Goal: Task Accomplishment & Management: Contribute content

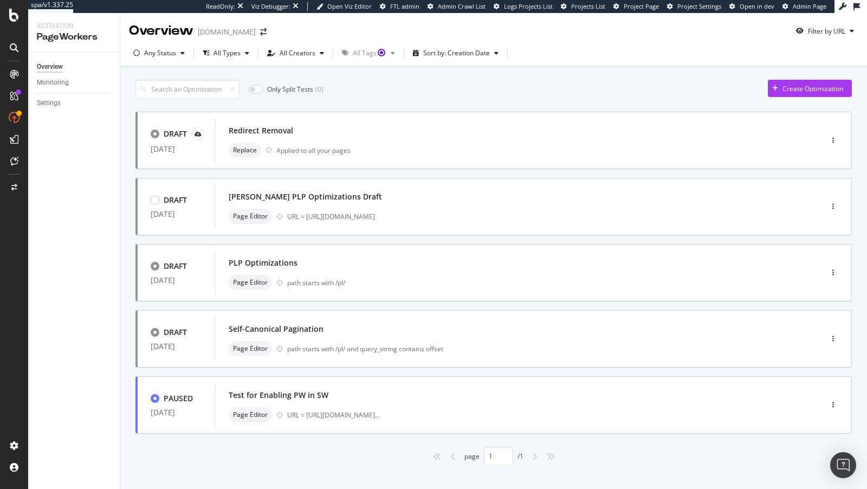
scroll to position [1, 0]
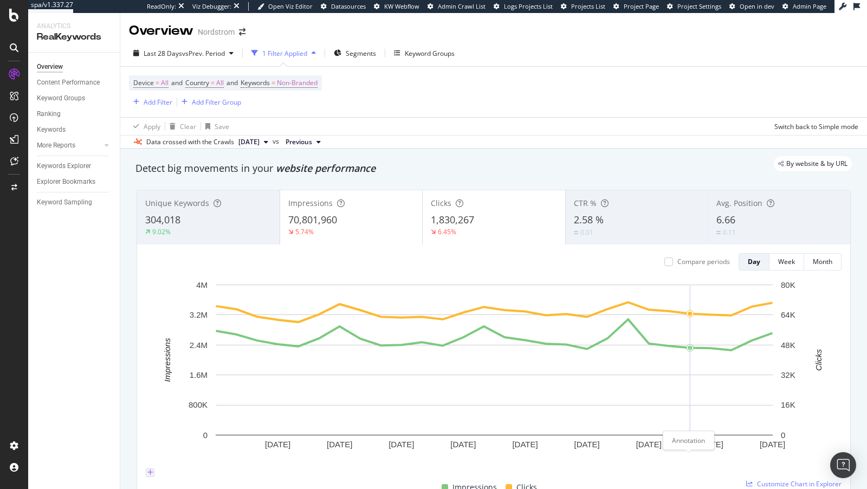
click at [153, 469] on icon "plus" at bounding box center [150, 472] width 6 height 7
click at [154, 405] on input "2025-08-13" at bounding box center [123, 411] width 61 height 12
type input "2025-07-24"
click at [171, 418] on textarea at bounding box center [132, 429] width 78 height 22
type textarea "Bing & AI Bots Launch on SW"
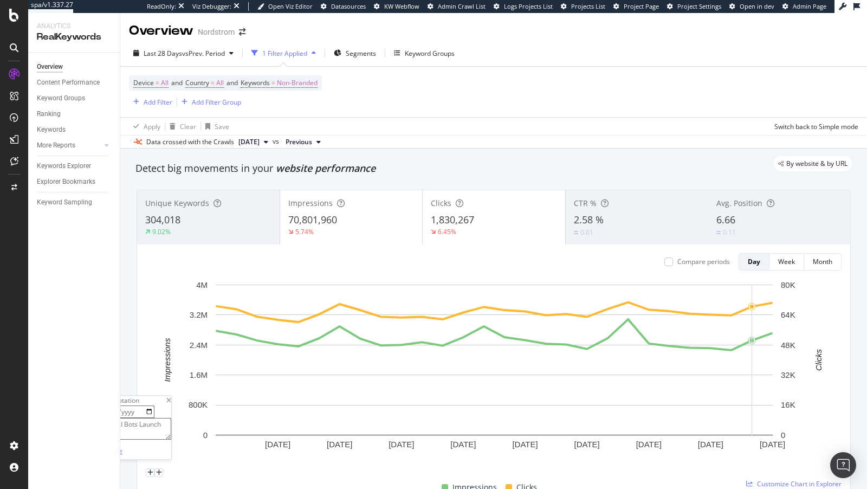
click at [122, 446] on div "Save" at bounding box center [115, 450] width 15 height 9
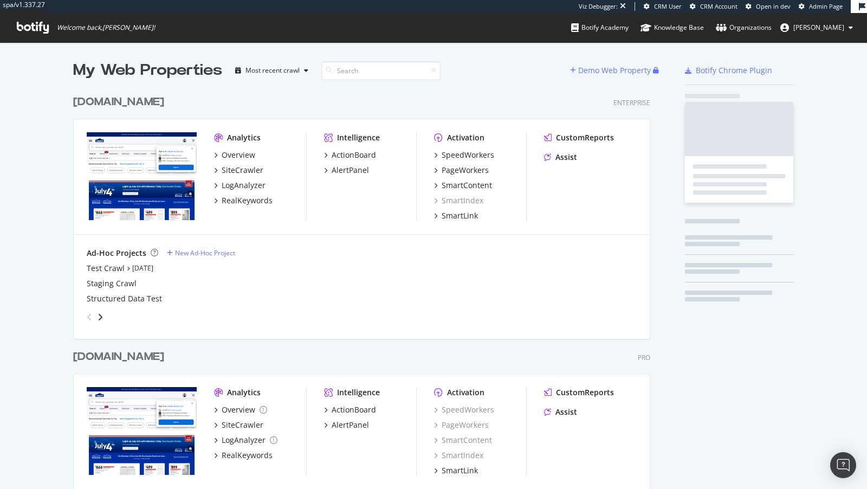
scroll to position [444, 586]
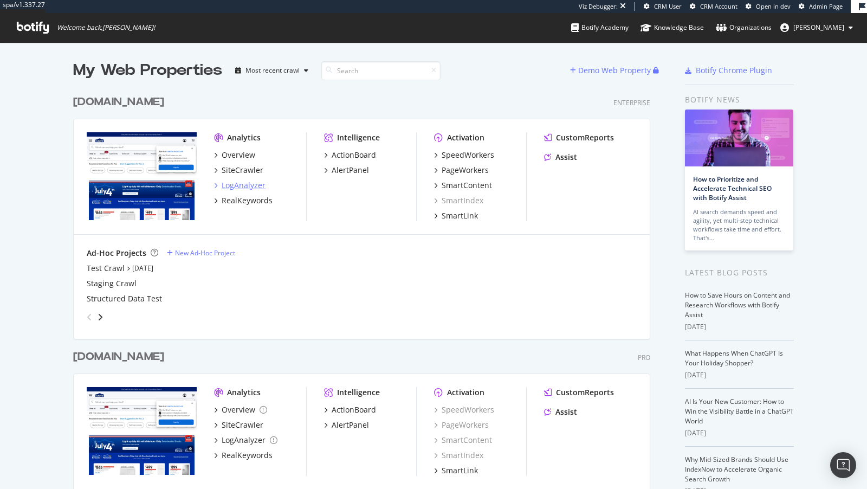
click at [230, 184] on div "LogAnalyzer" at bounding box center [244, 185] width 44 height 11
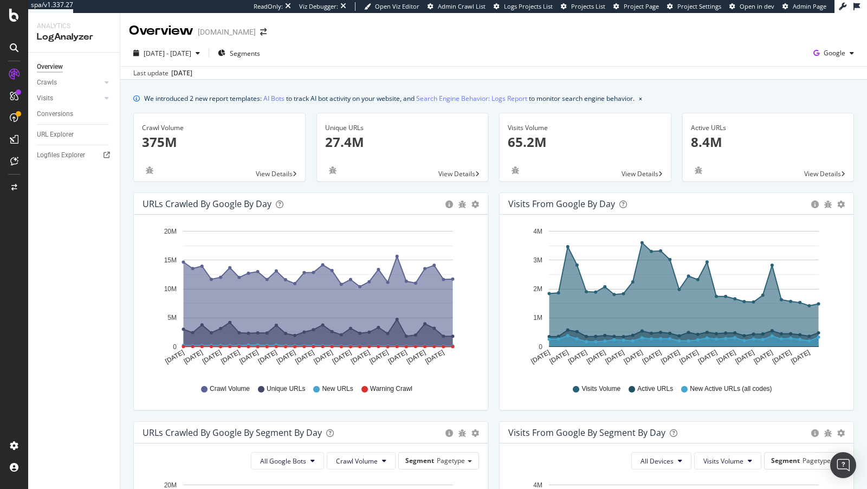
click at [780, 63] on div "2025 Aug. 16th - Sep. 14th Segments Google" at bounding box center [493, 55] width 747 height 22
click at [780, 51] on span "Google" at bounding box center [835, 52] width 22 height 9
click at [779, 44] on span "Bing" at bounding box center [780, 44] width 40 height 10
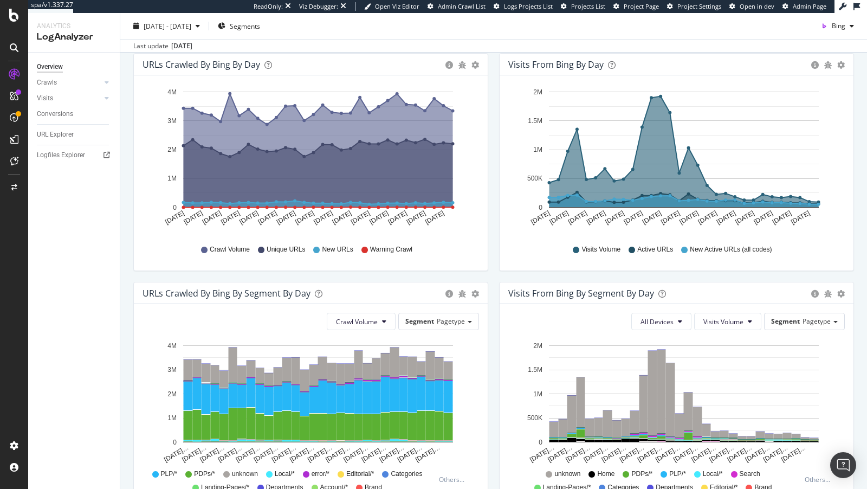
scroll to position [318, 0]
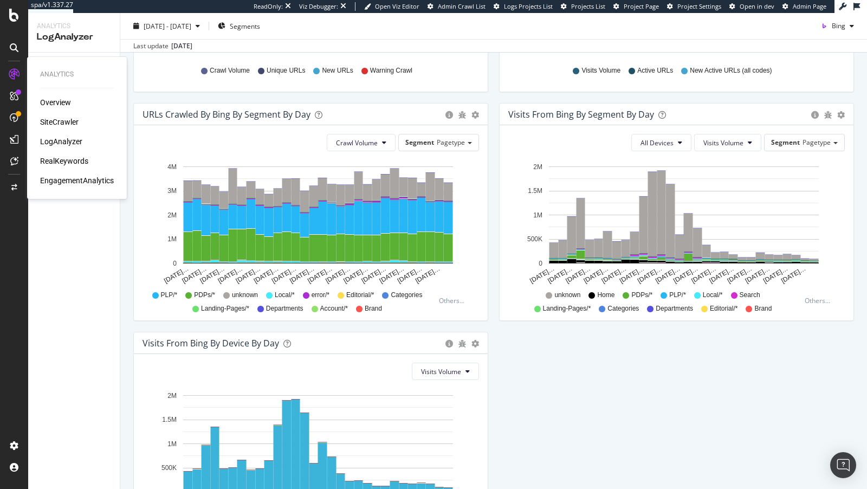
click at [68, 163] on div "RealKeywords" at bounding box center [64, 161] width 48 height 11
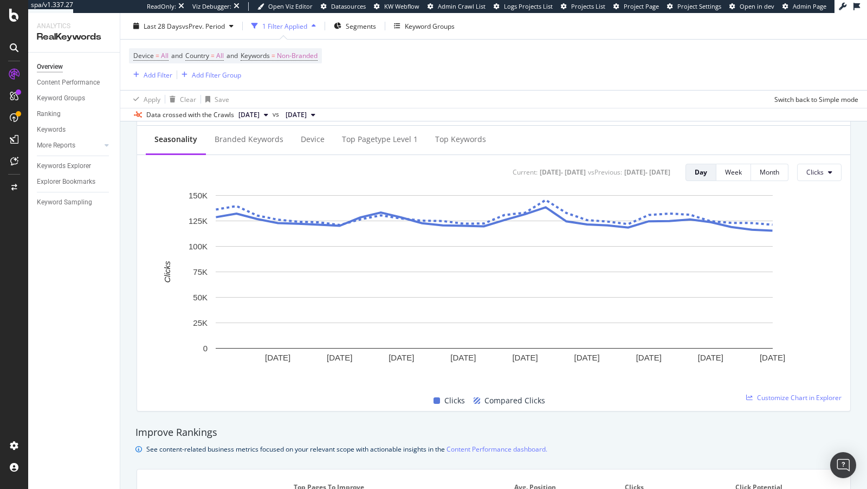
scroll to position [440, 0]
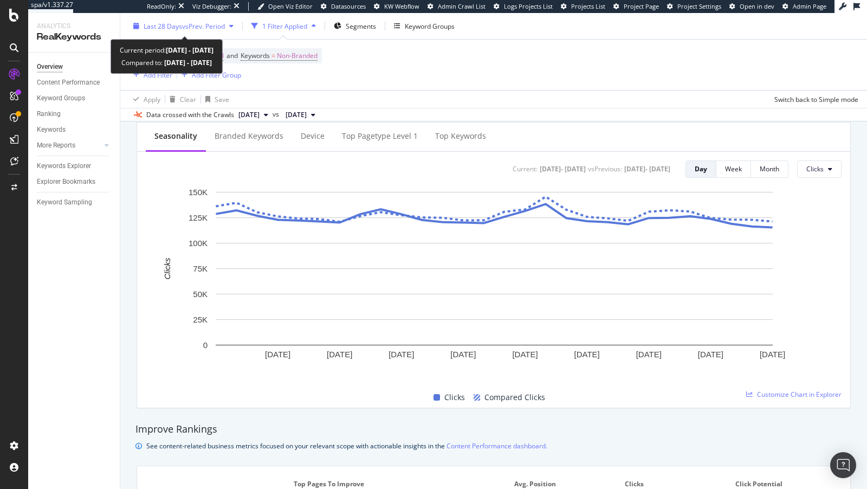
click at [167, 24] on span "Last 28 Days" at bounding box center [163, 25] width 38 height 9
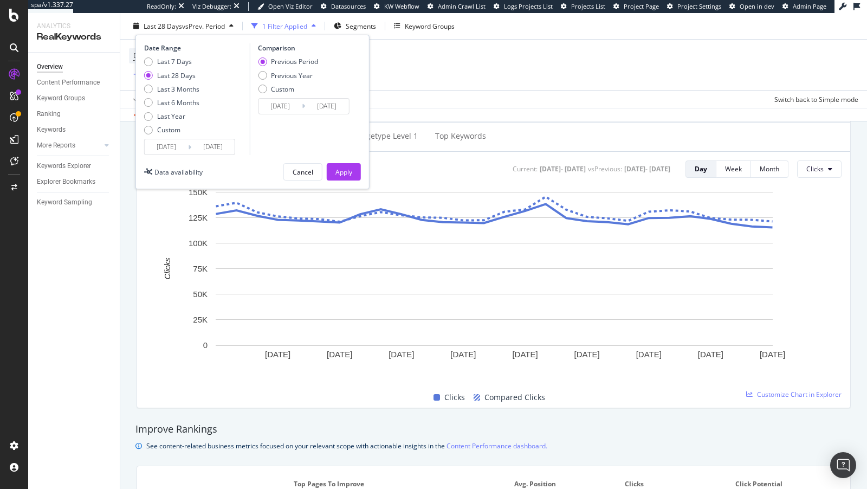
click at [162, 143] on input "2025/08/16" at bounding box center [166, 146] width 43 height 15
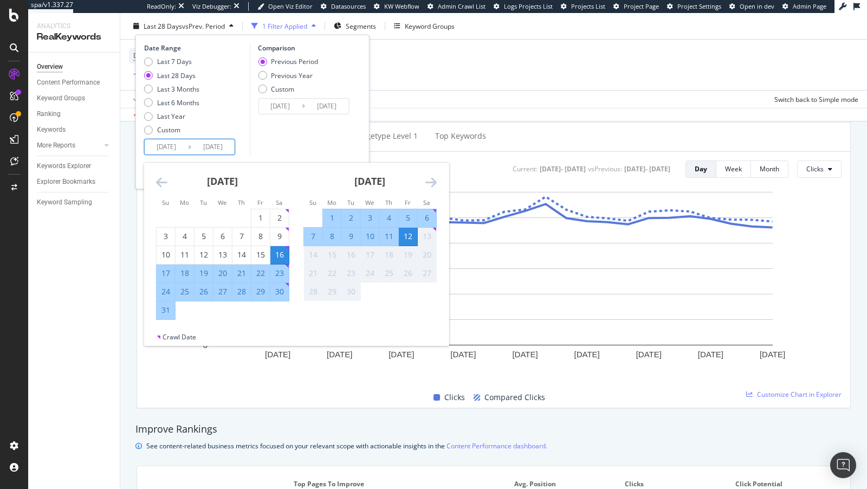
click at [162, 180] on icon "Move backward to switch to the previous month." at bounding box center [161, 182] width 11 height 13
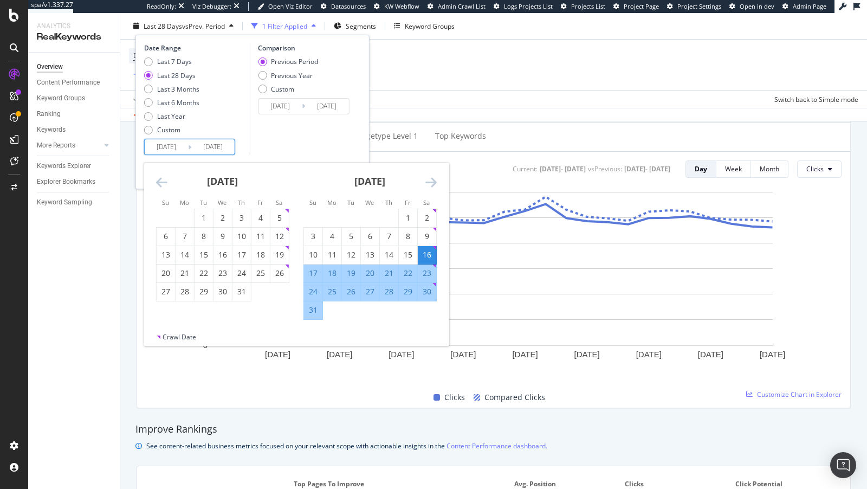
click at [162, 180] on icon "Move backward to switch to the previous month." at bounding box center [161, 182] width 11 height 13
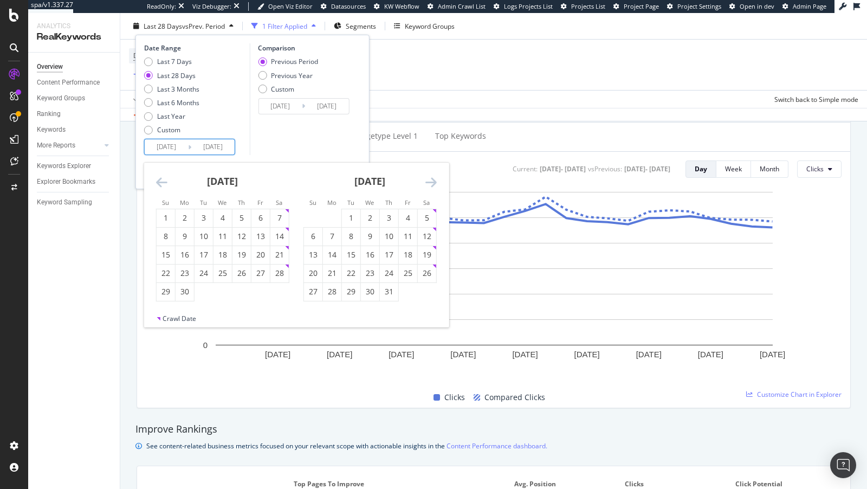
click at [162, 180] on icon "Move backward to switch to the previous month." at bounding box center [161, 182] width 11 height 13
click at [280, 214] on div "1" at bounding box center [279, 217] width 18 height 11
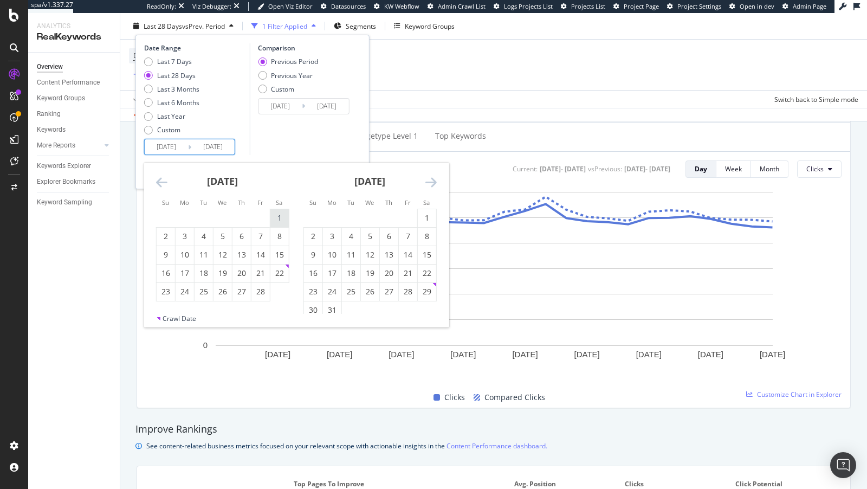
type input "2025/02/01"
type input "2024/06/21"
type input "2025/01/31"
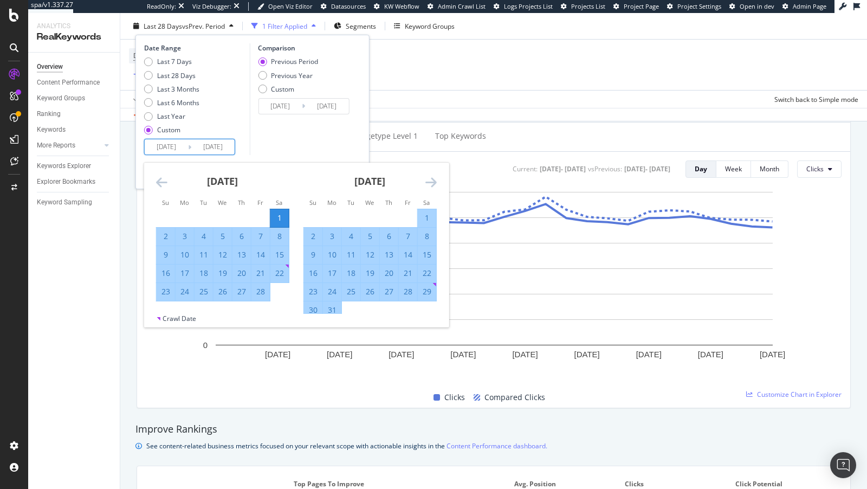
click at [361, 155] on div "Date Range Last 7 Days Last 28 Days Last 3 Months Last 6 Months Last Year Custo…" at bounding box center [253, 112] width 234 height 154
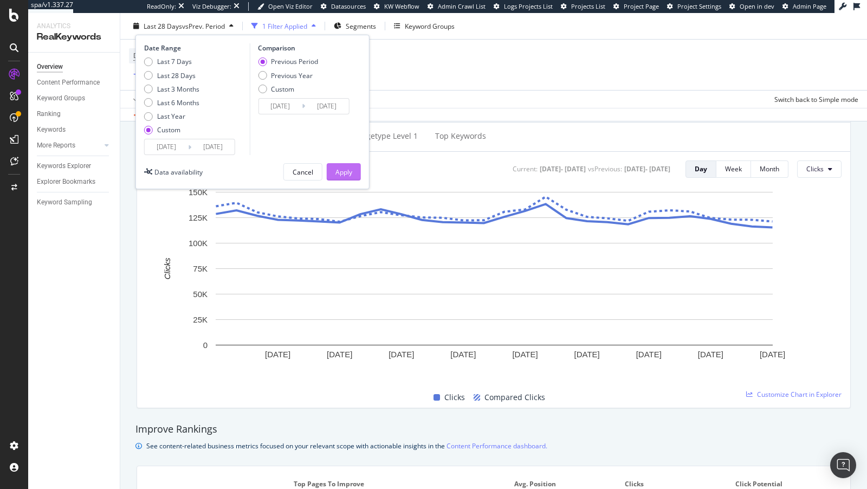
click at [349, 167] on div "Apply" at bounding box center [344, 171] width 17 height 9
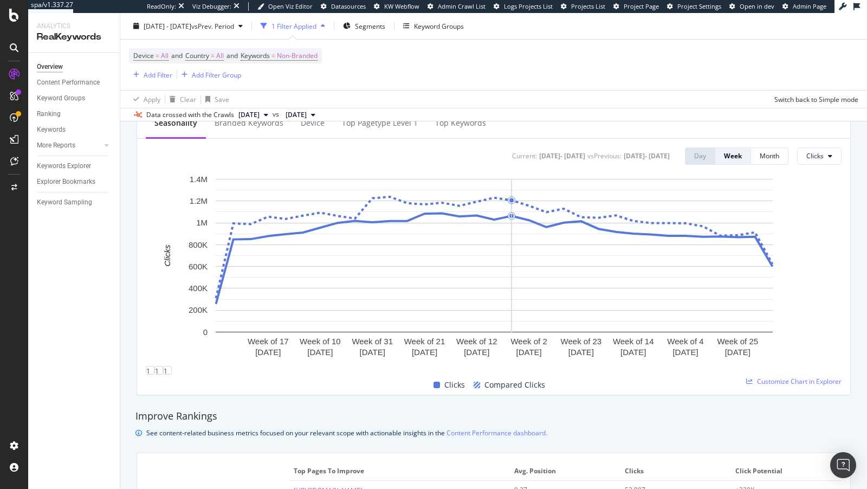
scroll to position [450, 0]
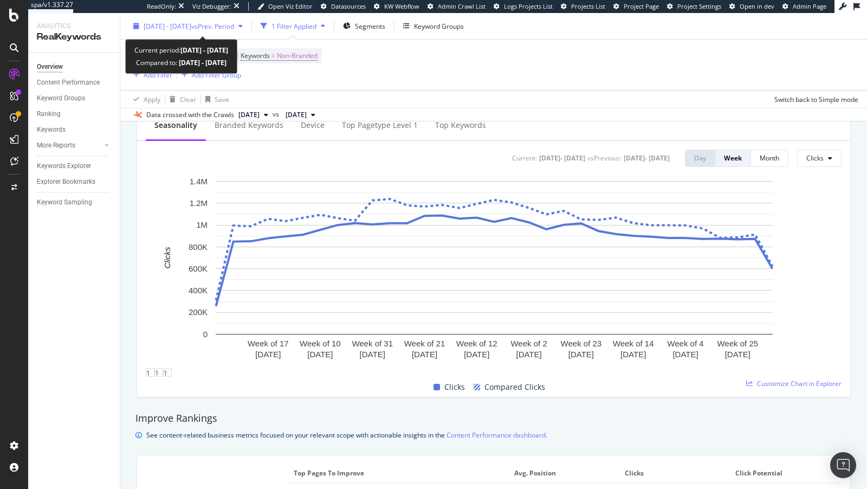
click at [182, 26] on span "2025 Feb. 1st - Sep. 12th" at bounding box center [168, 25] width 48 height 9
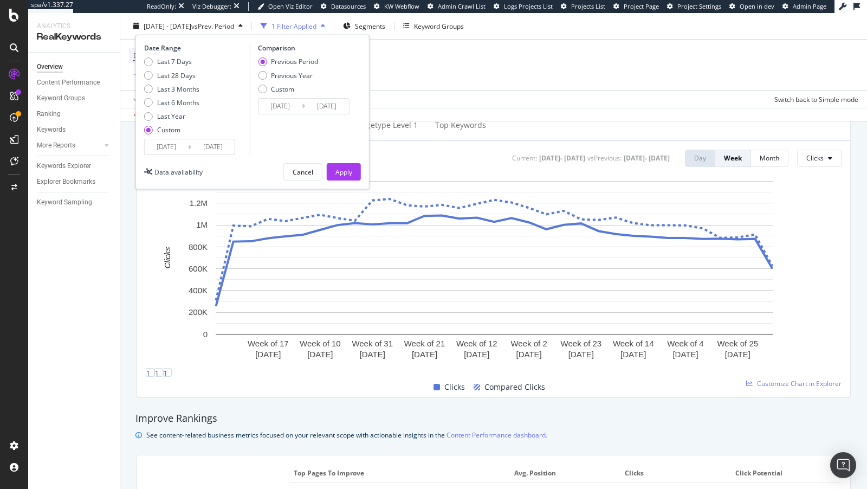
click at [601, 135] on div "Seasonality Branded Keywords Device Top pagetype Level 1 Top Keywords" at bounding box center [493, 126] width 713 height 29
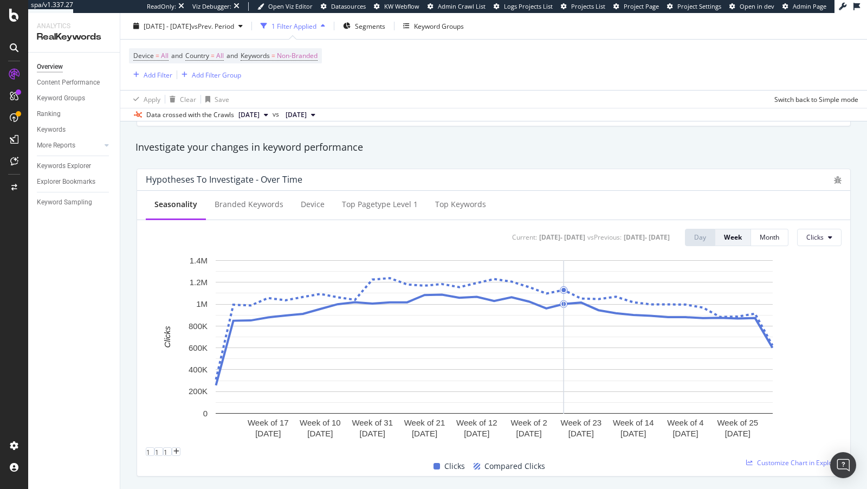
scroll to position [375, 0]
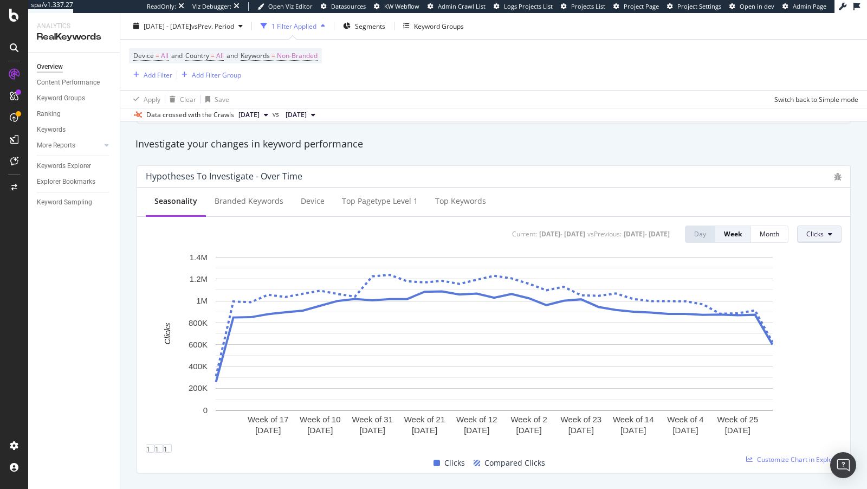
click at [780, 225] on button "Clicks" at bounding box center [819, 233] width 44 height 17
click at [771, 224] on span "Impressions" at bounding box center [763, 223] width 51 height 10
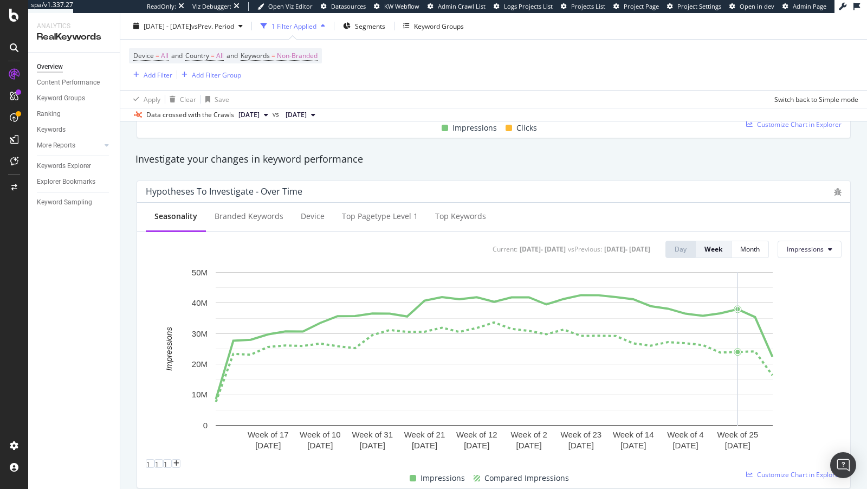
scroll to position [342, 0]
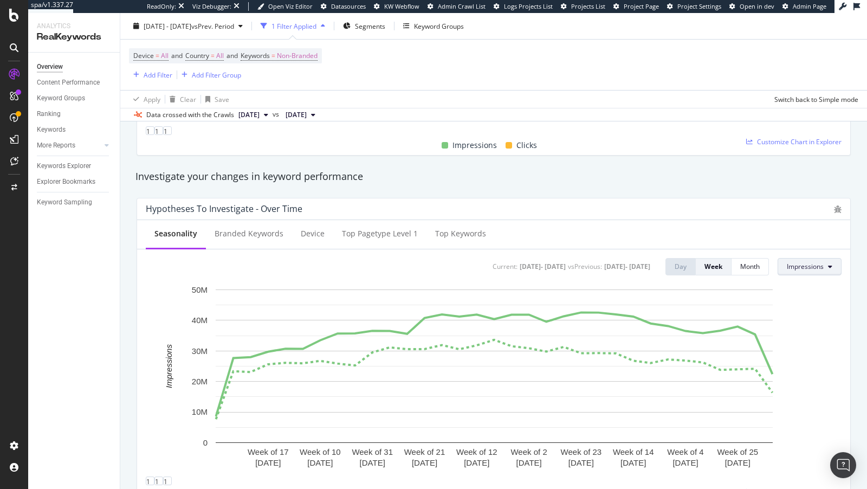
click at [780, 265] on span "Impressions" at bounding box center [805, 266] width 37 height 9
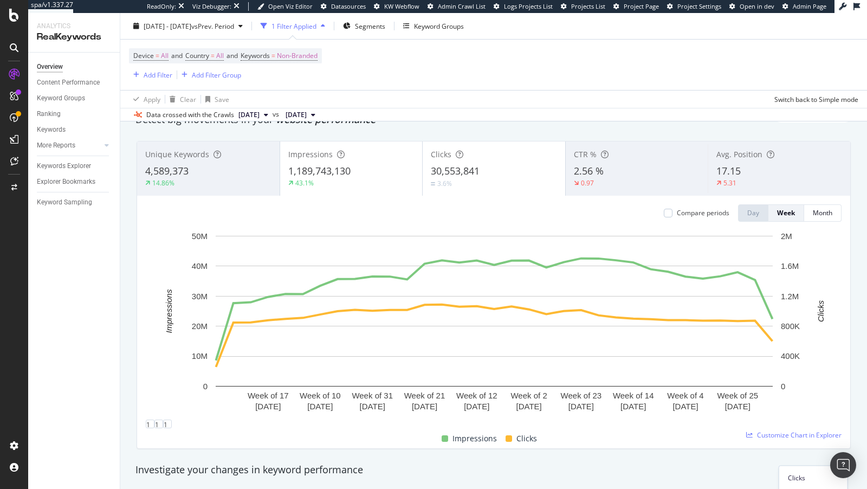
scroll to position [46, 0]
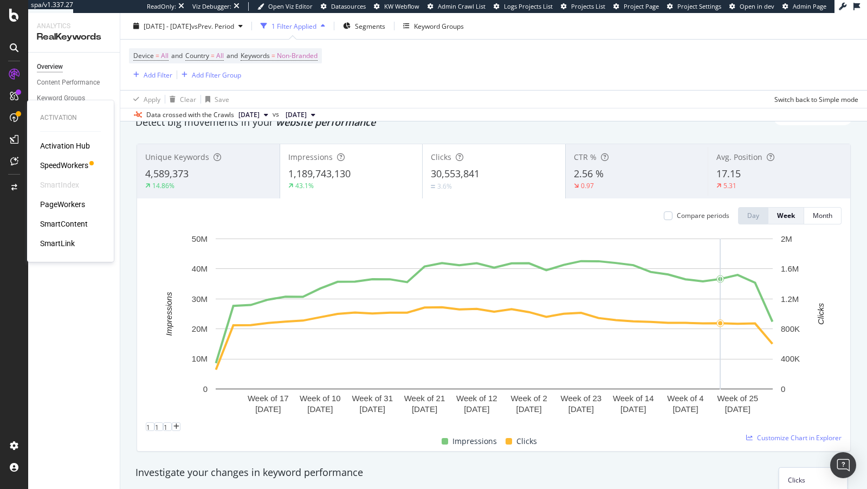
click at [69, 164] on div "SpeedWorkers" at bounding box center [64, 165] width 48 height 11
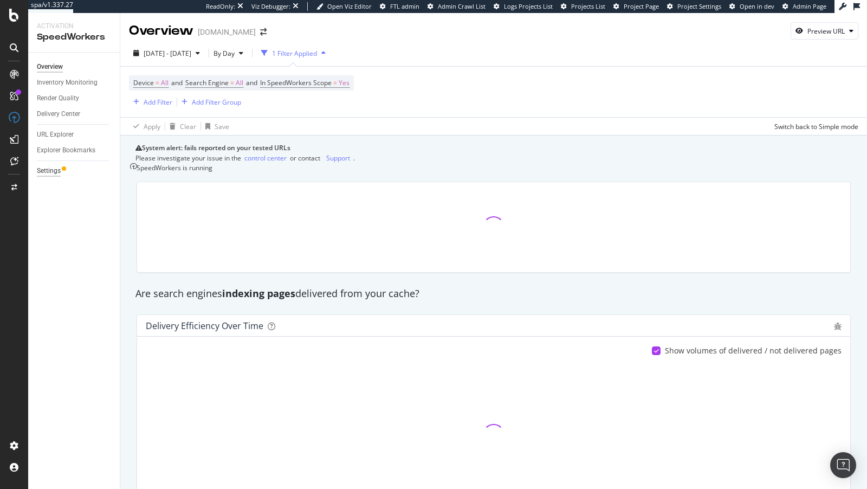
click at [47, 173] on div "Settings" at bounding box center [49, 170] width 24 height 11
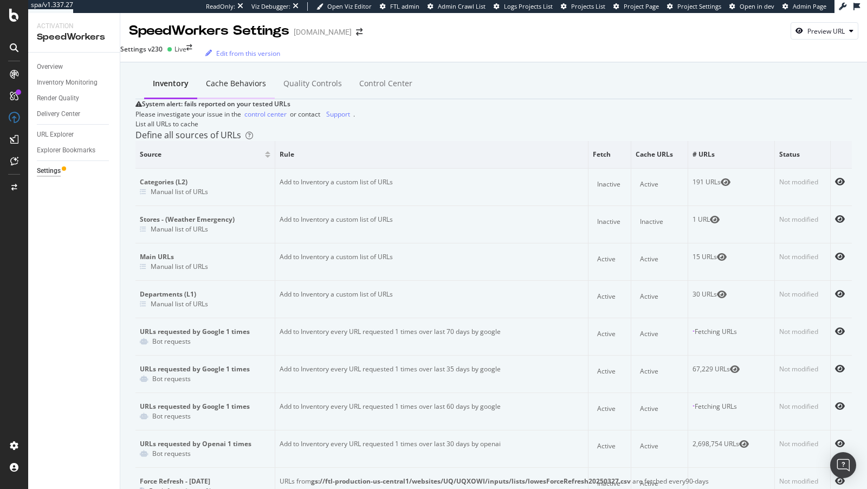
click at [225, 82] on div "Cache behaviors" at bounding box center [236, 83] width 60 height 11
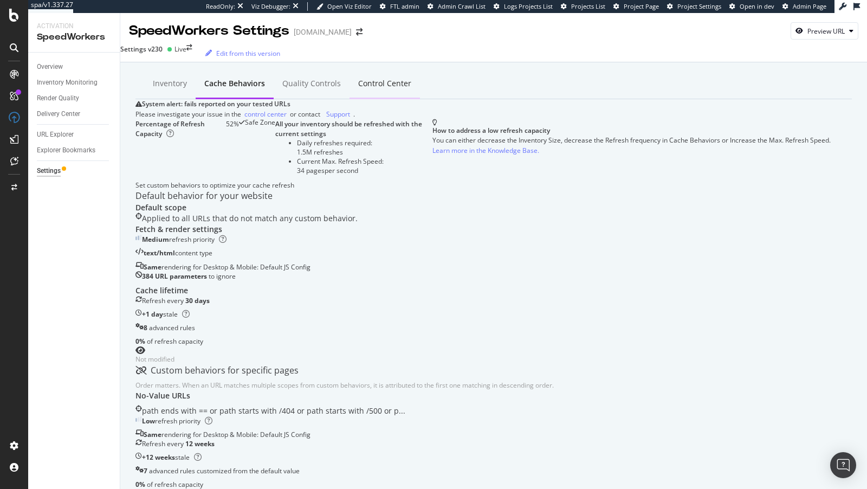
click at [360, 71] on div "Control Center" at bounding box center [385, 84] width 70 height 30
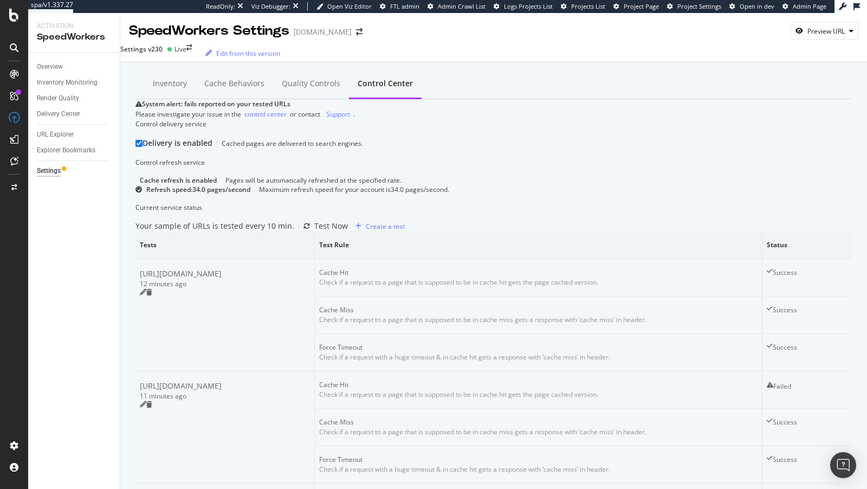
scroll to position [617, 0]
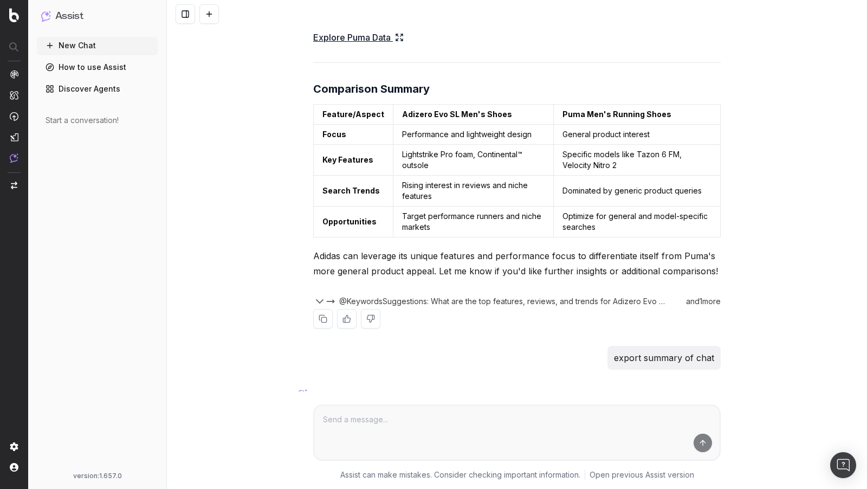
scroll to position [6452, 0]
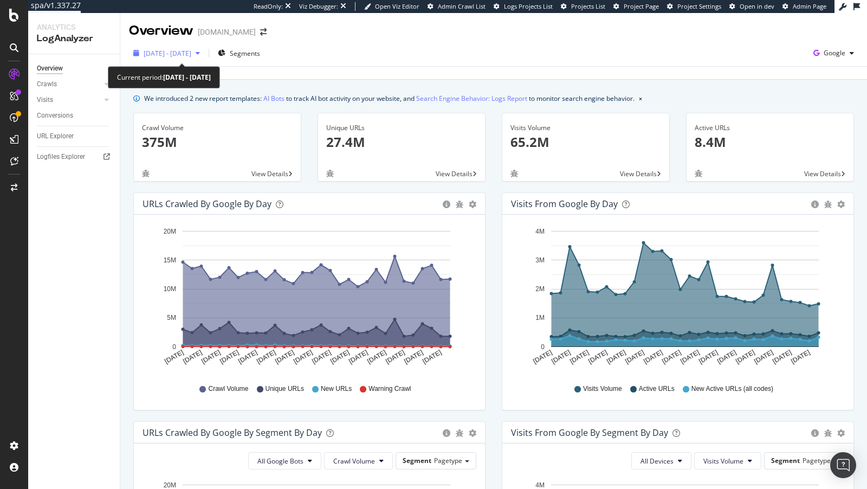
click at [180, 47] on div "[DATE] - [DATE]" at bounding box center [166, 53] width 75 height 16
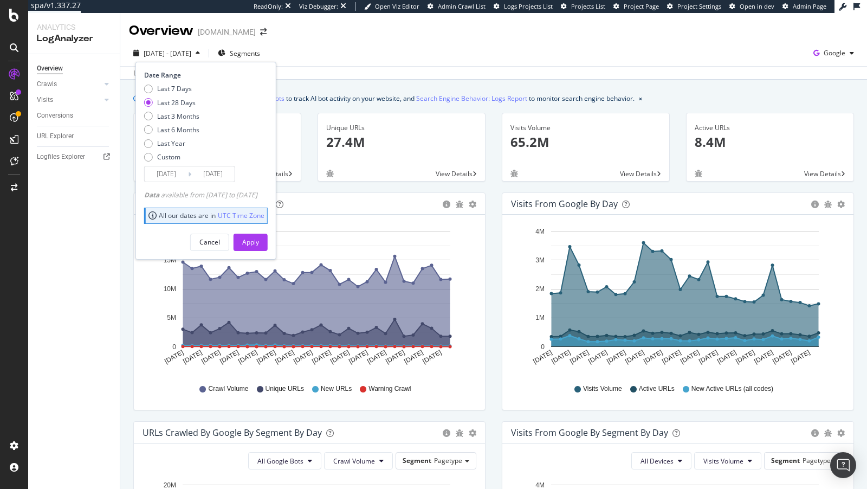
click at [158, 171] on input "[DATE]" at bounding box center [166, 173] width 43 height 15
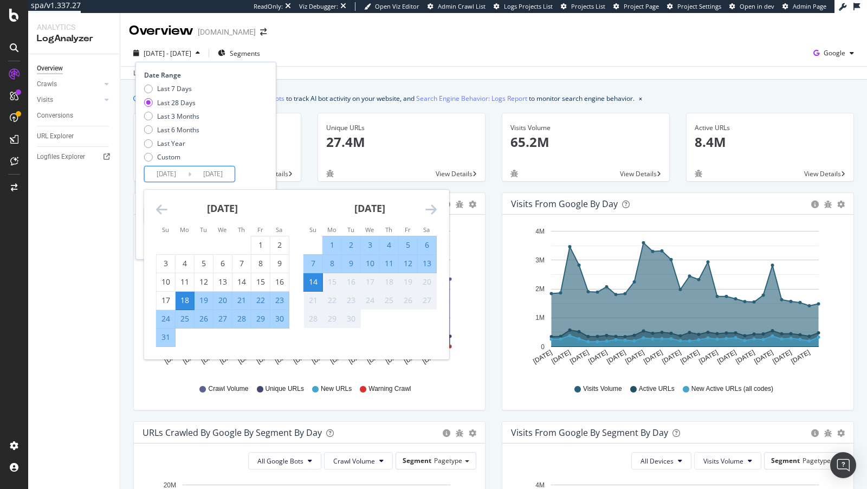
click at [155, 204] on div "[DATE] 1 2 3 4 5 6 7 8 9 10 11 12 13 14 15 16 17 18 19 20 21 22 23 24 25 26 27 …" at bounding box center [222, 268] width 147 height 157
click at [164, 209] on icon "Move backward to switch to the previous month." at bounding box center [161, 209] width 11 height 13
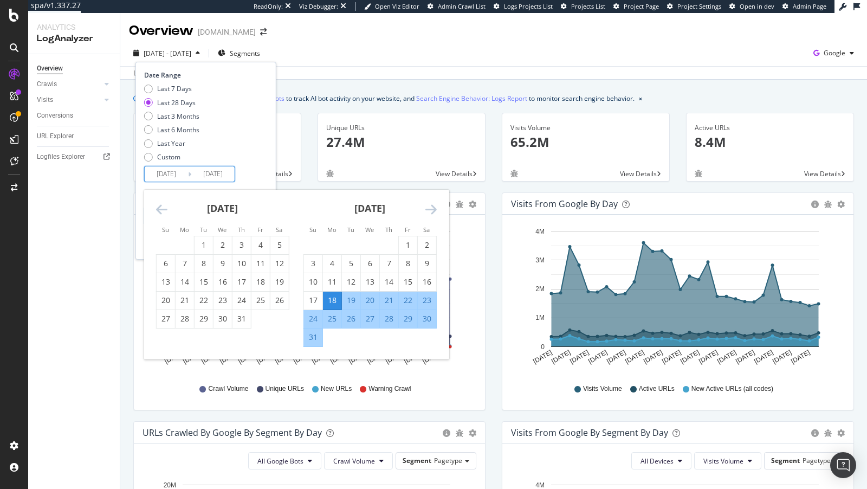
click at [164, 209] on icon "Move backward to switch to the previous month." at bounding box center [161, 209] width 11 height 13
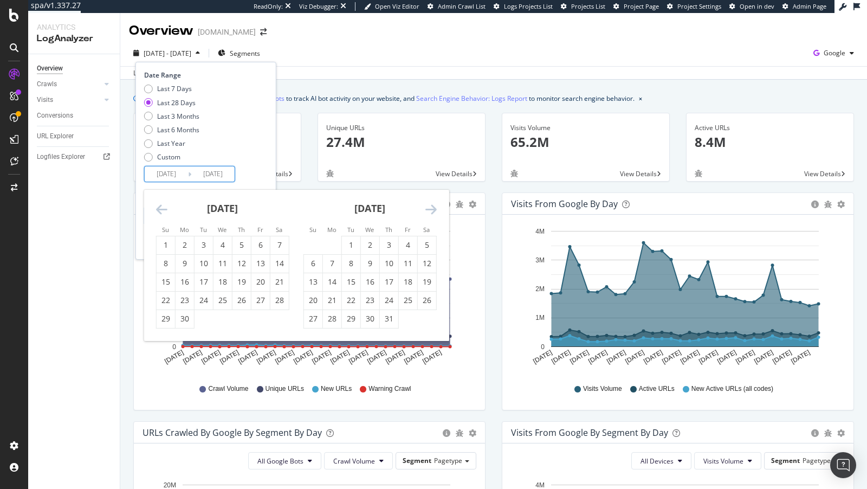
click at [152, 204] on div "June 2025 1 2 3 4 5 6 7 8 9 10 11 12 13 14 15 16 17 18 19 20 21 22 23 24 25 26 …" at bounding box center [222, 259] width 147 height 139
click at [156, 208] on icon "Move backward to switch to the previous month." at bounding box center [161, 209] width 11 height 13
click at [240, 242] on div "1" at bounding box center [242, 245] width 18 height 11
type input "2025/05/01"
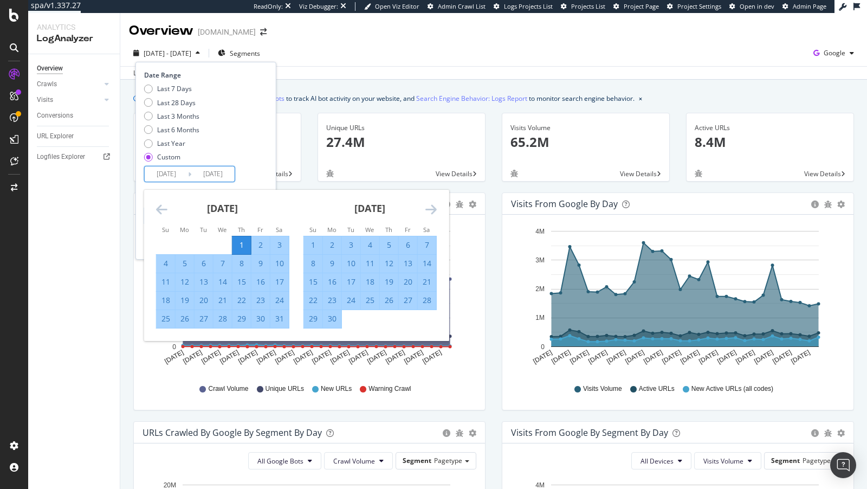
click at [258, 152] on div "Last 7 Days Last 28 Days Last 3 Months Last 6 Months Last Year Custom" at bounding box center [204, 125] width 121 height 82
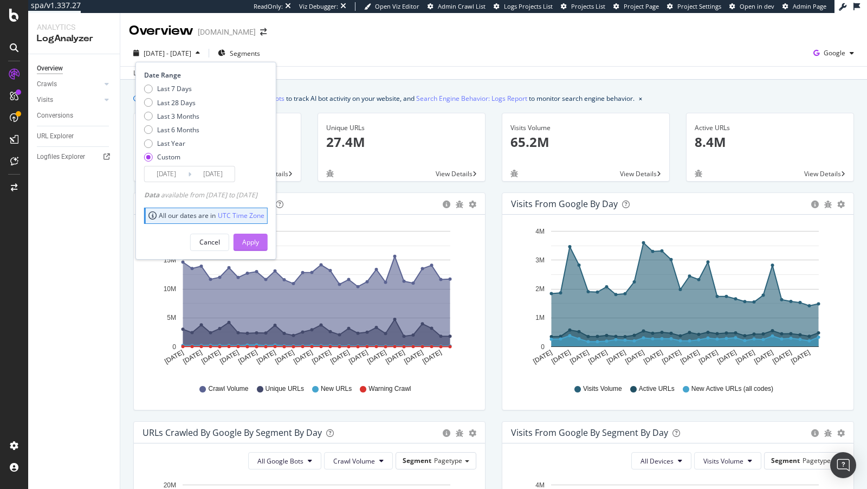
click at [259, 234] on div "Apply" at bounding box center [250, 242] width 17 height 16
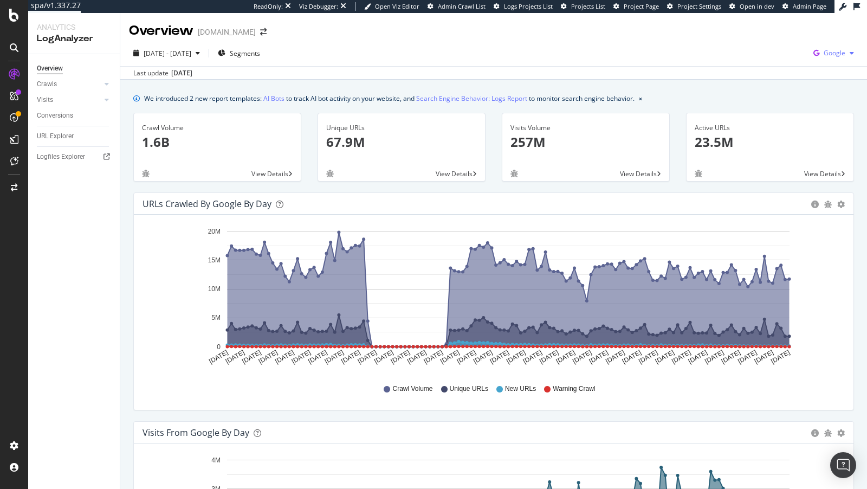
click at [846, 60] on div "Google" at bounding box center [833, 53] width 49 height 16
click at [772, 37] on div "Bing" at bounding box center [771, 44] width 75 height 16
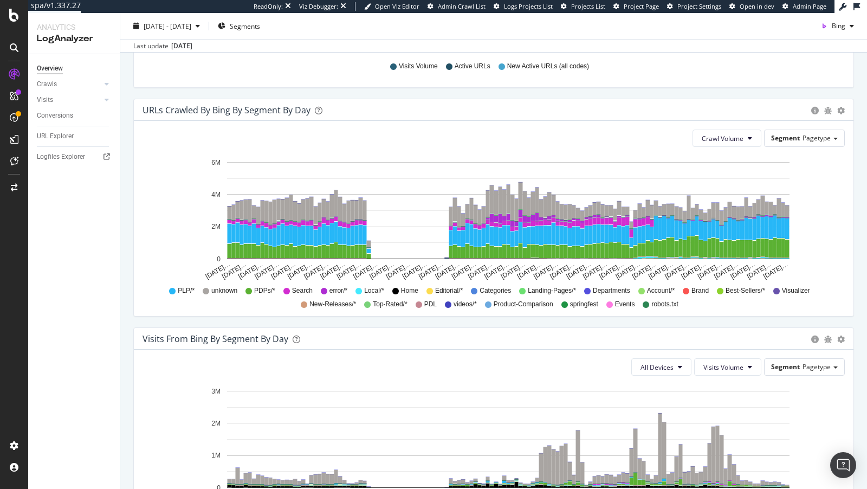
scroll to position [495, 0]
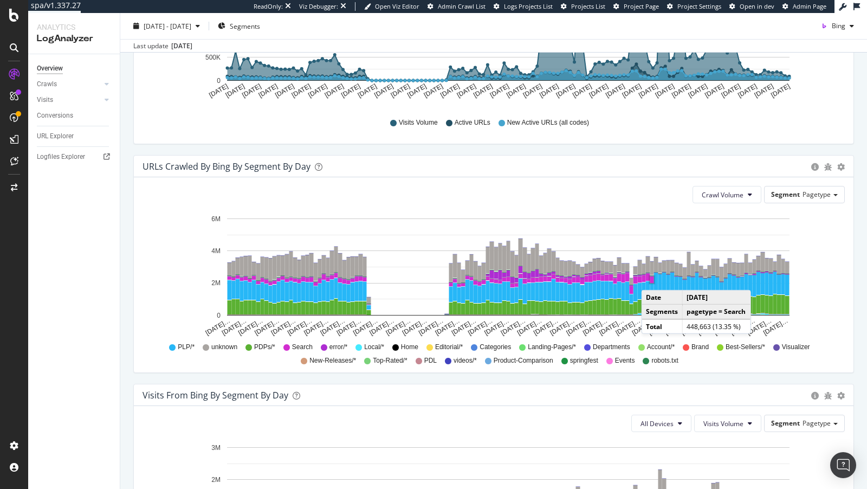
click at [652, 278] on rect "A chart." at bounding box center [652, 279] width 4 height 7
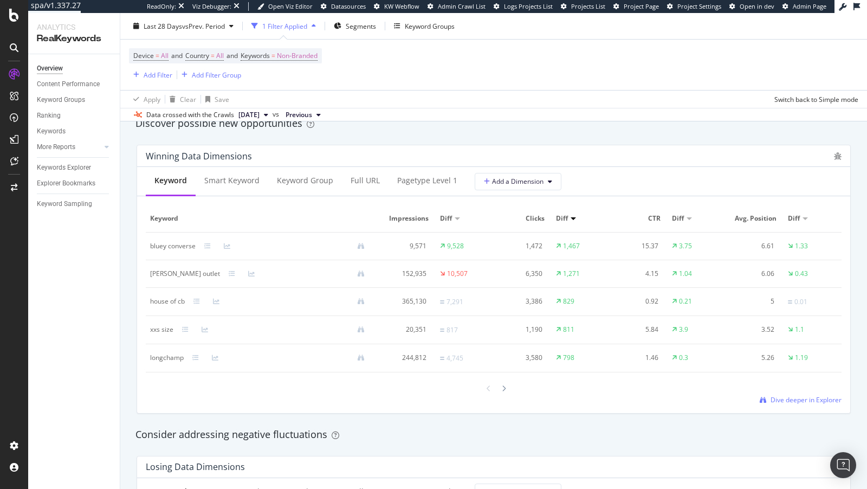
scroll to position [956, 0]
